Goal: Navigation & Orientation: Find specific page/section

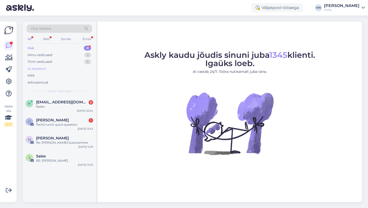
click at [48, 70] on div "AI Assistent" at bounding box center [60, 68] width 66 height 7
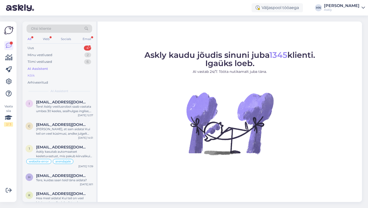
click at [42, 78] on div "Kõik" at bounding box center [60, 75] width 66 height 7
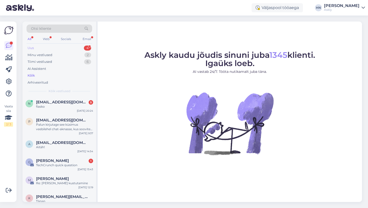
click at [54, 49] on div "Uus 4" at bounding box center [60, 48] width 66 height 7
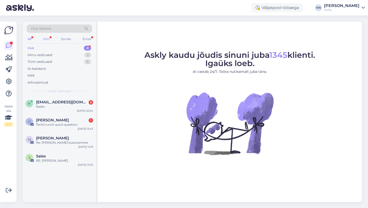
click at [46, 40] on div "Web" at bounding box center [46, 39] width 9 height 7
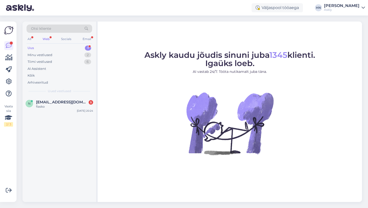
click at [58, 39] on div "All Web Socials Email" at bounding box center [60, 40] width 66 height 8
click at [62, 39] on div "Socials" at bounding box center [66, 39] width 12 height 7
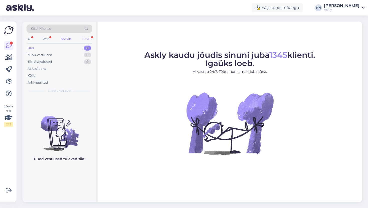
click at [87, 41] on div "Email" at bounding box center [87, 39] width 11 height 7
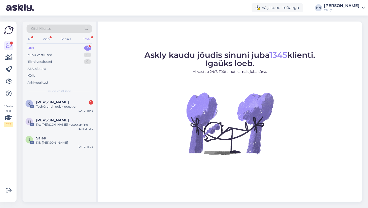
click at [35, 43] on div "All Web Socials Email" at bounding box center [60, 40] width 66 height 8
click at [32, 40] on div "All" at bounding box center [30, 39] width 6 height 7
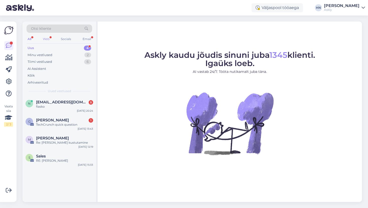
click at [43, 37] on div "Web" at bounding box center [46, 39] width 9 height 7
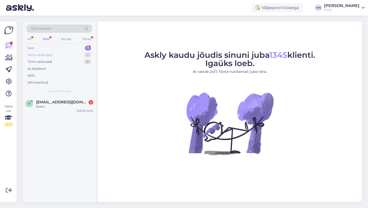
click at [39, 52] on div "Minu vestlused 2" at bounding box center [60, 55] width 66 height 7
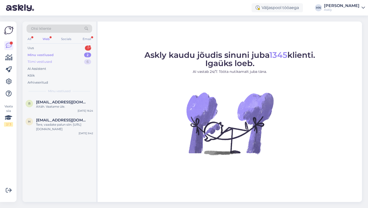
click at [37, 60] on div "Tiimi vestlused" at bounding box center [40, 61] width 25 height 5
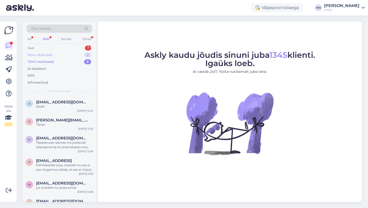
click at [38, 56] on div "Minu vestlused" at bounding box center [40, 55] width 25 height 5
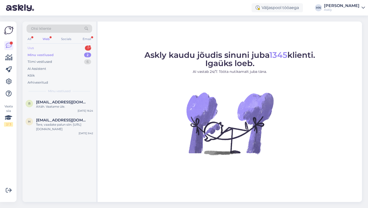
click at [36, 50] on div "Uus 1" at bounding box center [60, 48] width 66 height 7
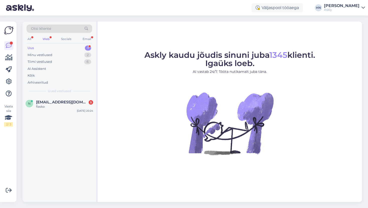
click at [36, 49] on div "Uus 1" at bounding box center [60, 48] width 66 height 7
